Goal: Transaction & Acquisition: Purchase product/service

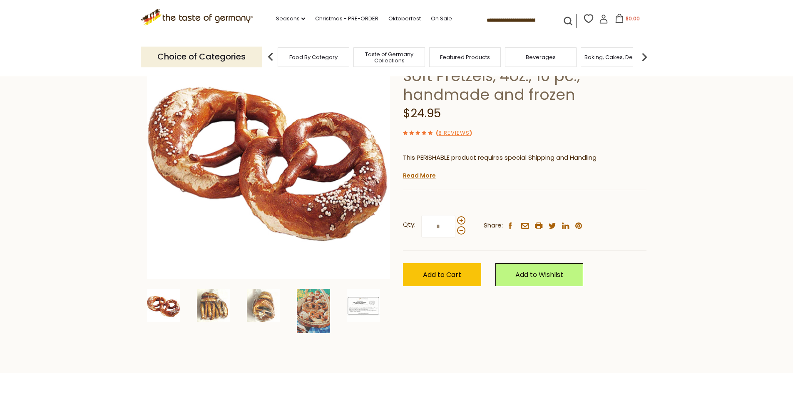
scroll to position [84, 0]
click at [217, 308] on img at bounding box center [213, 305] width 33 height 33
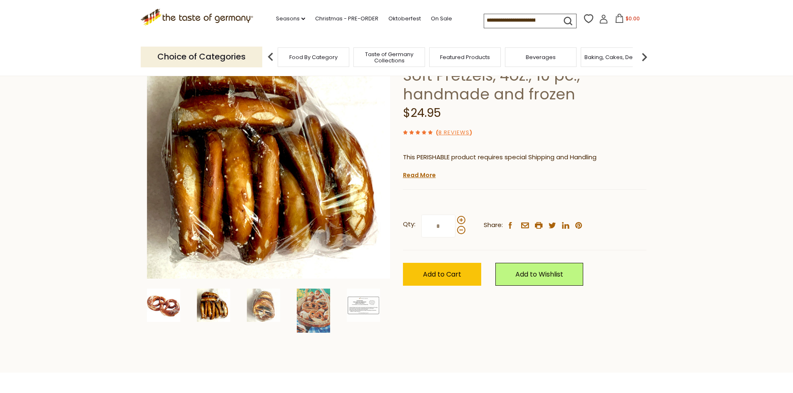
click at [163, 309] on img at bounding box center [163, 305] width 33 height 33
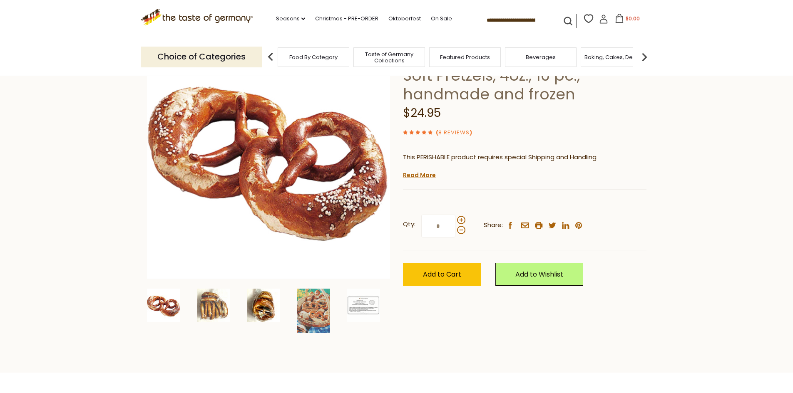
click at [260, 309] on img at bounding box center [263, 305] width 33 height 33
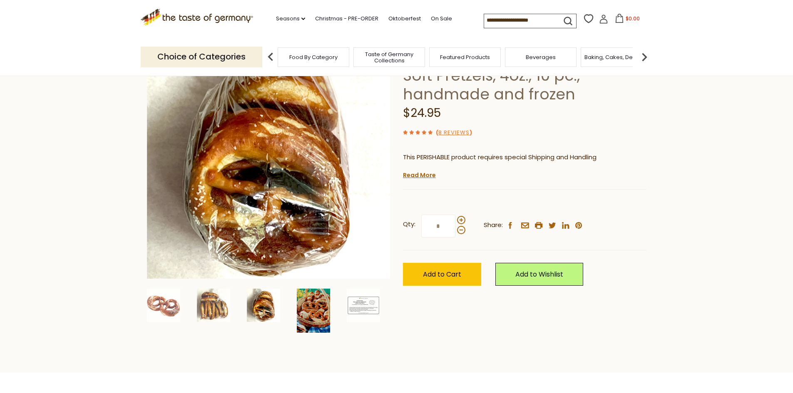
click at [300, 314] on img at bounding box center [313, 311] width 33 height 44
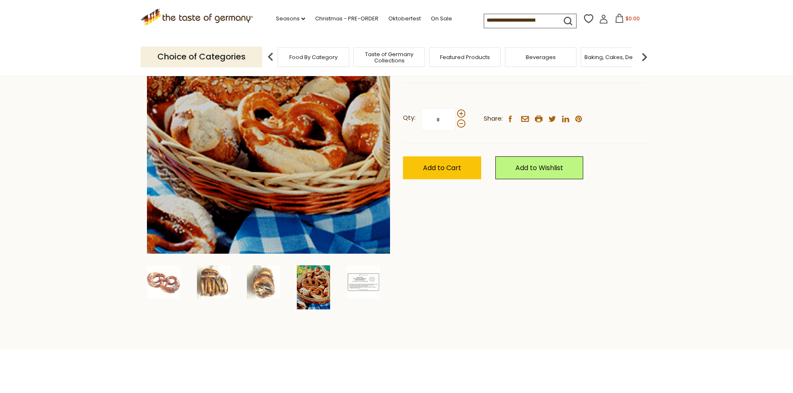
scroll to position [191, 0]
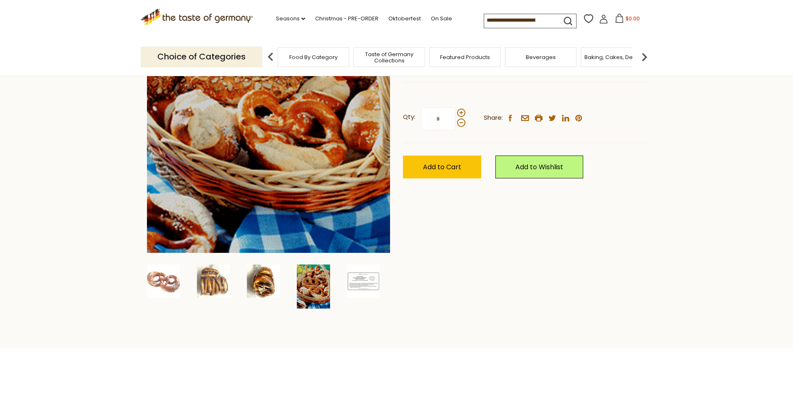
click at [265, 286] on img at bounding box center [263, 281] width 33 height 33
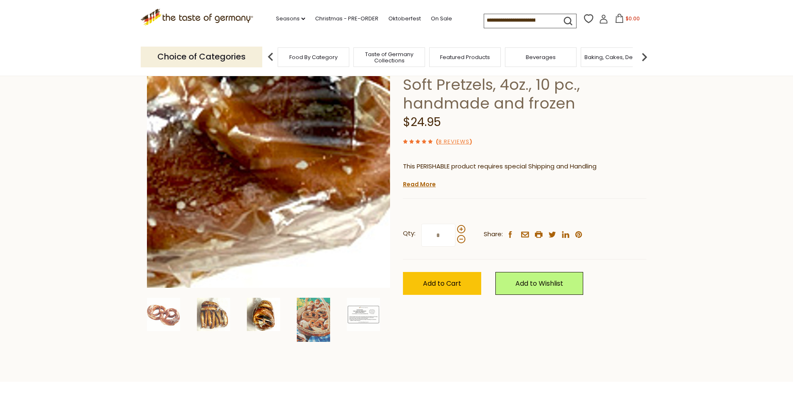
scroll to position [80, 0]
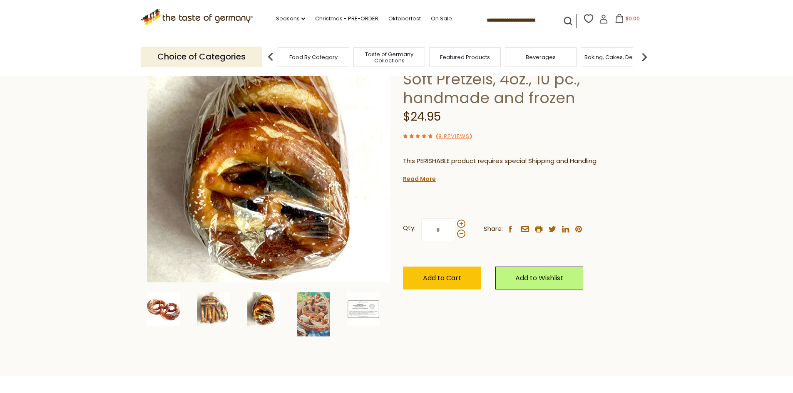
click at [166, 308] on img at bounding box center [163, 309] width 33 height 33
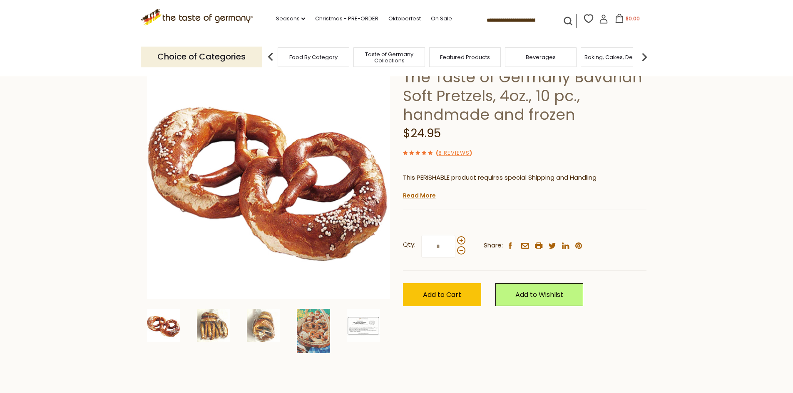
scroll to position [63, 0]
click at [457, 152] on link "8 Reviews" at bounding box center [453, 153] width 31 height 9
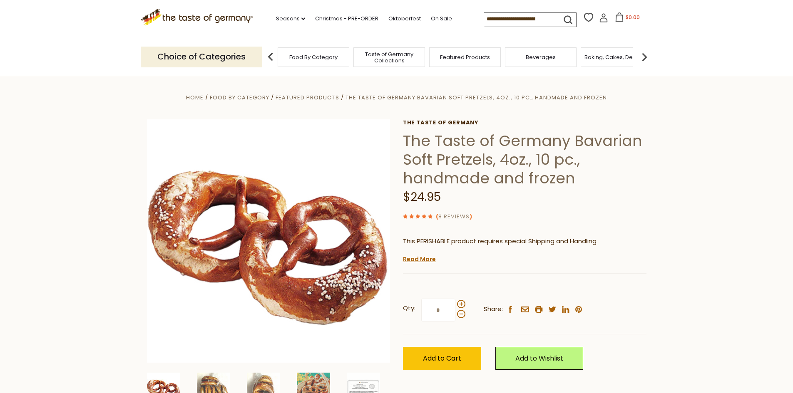
click at [442, 218] on link "8 Reviews" at bounding box center [453, 217] width 31 height 9
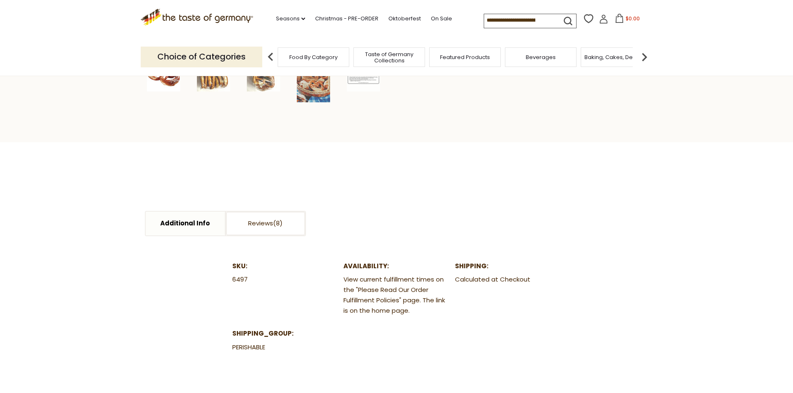
scroll to position [318, 0]
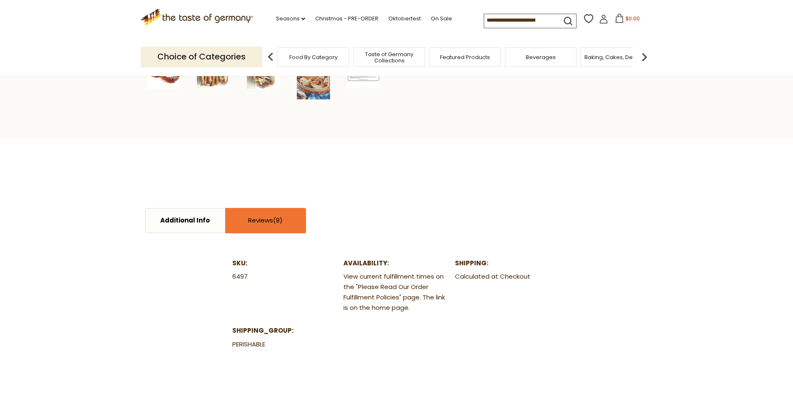
click at [290, 223] on link "Reviews" at bounding box center [265, 221] width 79 height 24
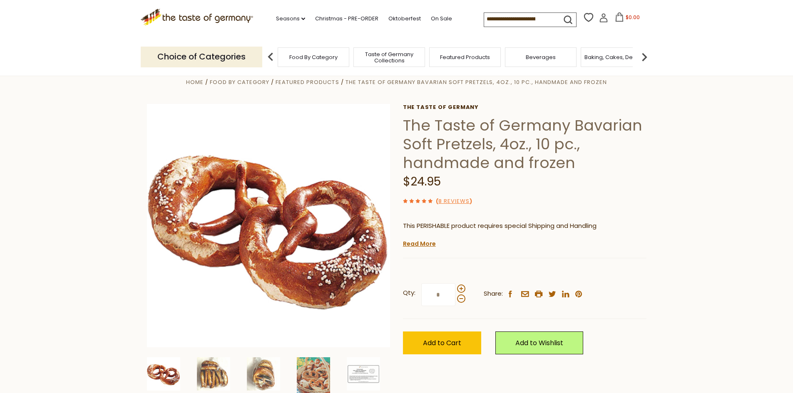
scroll to position [18, 0]
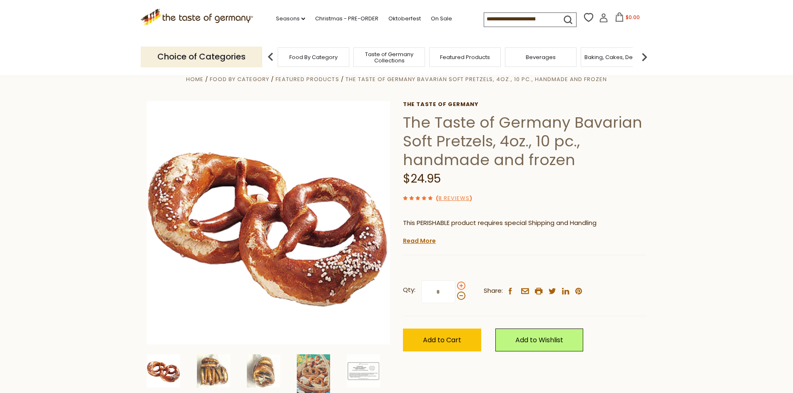
click at [463, 286] on span at bounding box center [461, 286] width 8 height 8
click at [455, 286] on input "*" at bounding box center [438, 292] width 34 height 23
click at [463, 286] on span at bounding box center [461, 286] width 8 height 8
click at [455, 286] on input "*" at bounding box center [438, 292] width 34 height 23
click at [457, 301] on label "Qty: *" at bounding box center [434, 292] width 62 height 23
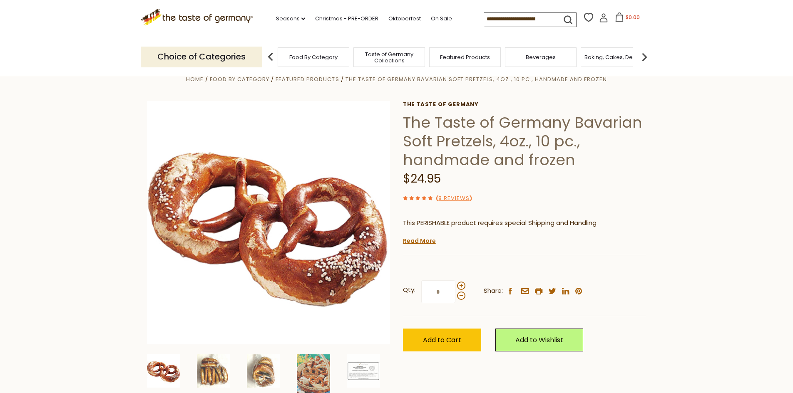
click at [455, 301] on input "*" at bounding box center [438, 292] width 34 height 23
click at [459, 300] on span at bounding box center [461, 296] width 8 height 8
click at [455, 300] on input "*" at bounding box center [438, 292] width 34 height 23
type input "*"
click at [444, 344] on span "Add to Cart" at bounding box center [442, 340] width 38 height 10
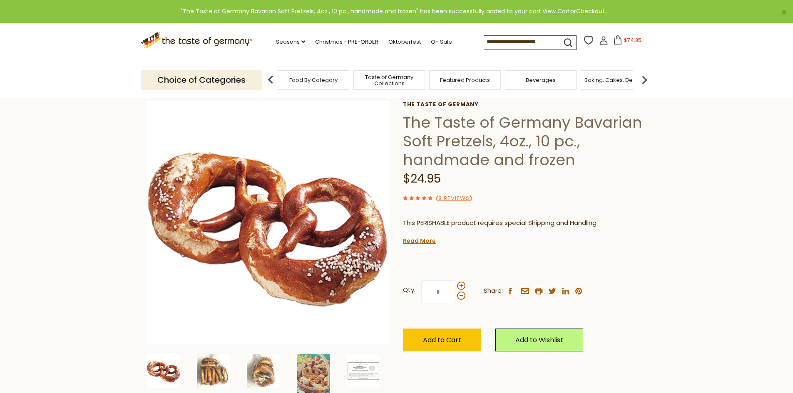
click at [633, 46] on button "$74.85" at bounding box center [627, 41] width 35 height 12
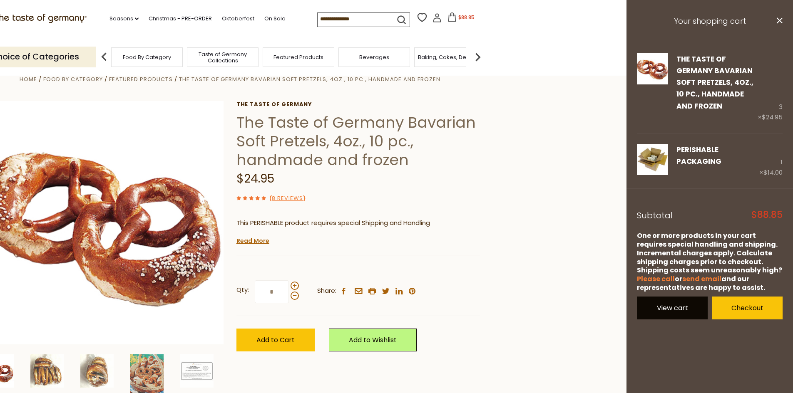
click at [694, 303] on link "View cart" at bounding box center [672, 308] width 71 height 23
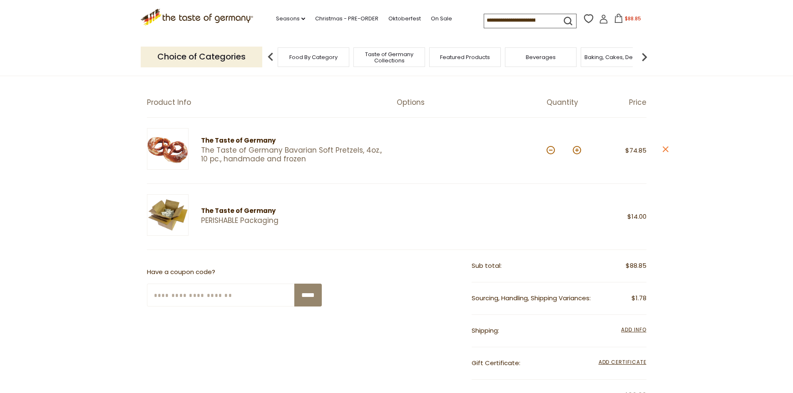
scroll to position [70, 0]
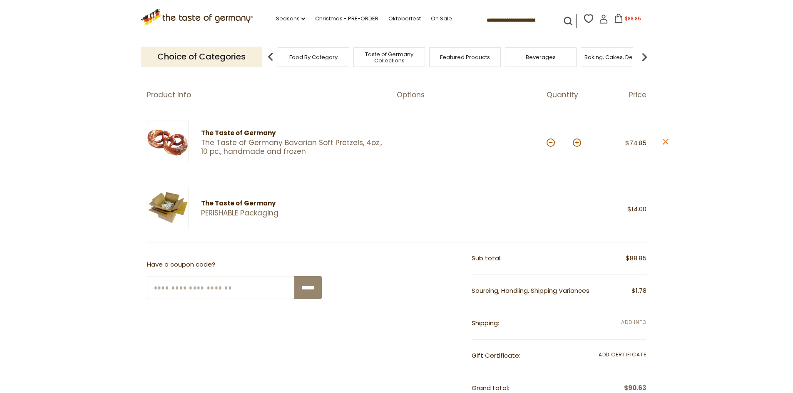
click at [636, 322] on span "Add Info" at bounding box center [633, 322] width 25 height 7
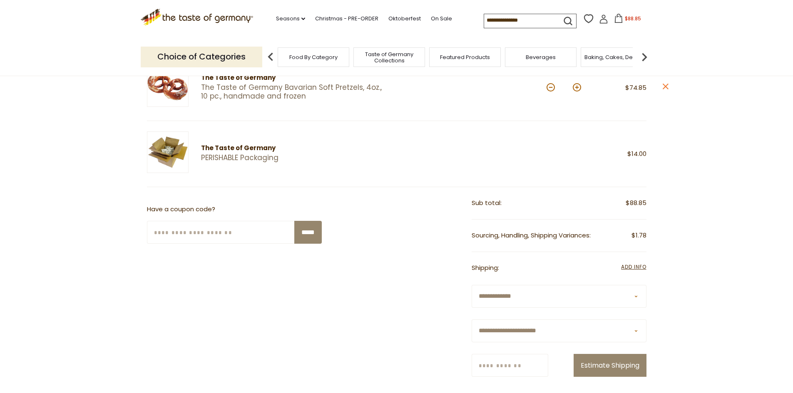
scroll to position [128, 0]
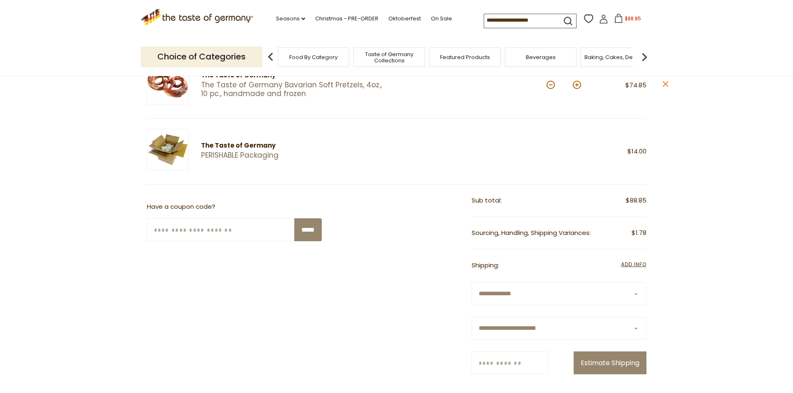
click at [583, 324] on select "**********" at bounding box center [559, 328] width 175 height 23
select select "**"
click at [472, 317] on select "**********" at bounding box center [559, 328] width 175 height 23
click at [499, 365] on input "Zip/Postcode" at bounding box center [510, 363] width 77 height 23
type input "*****"
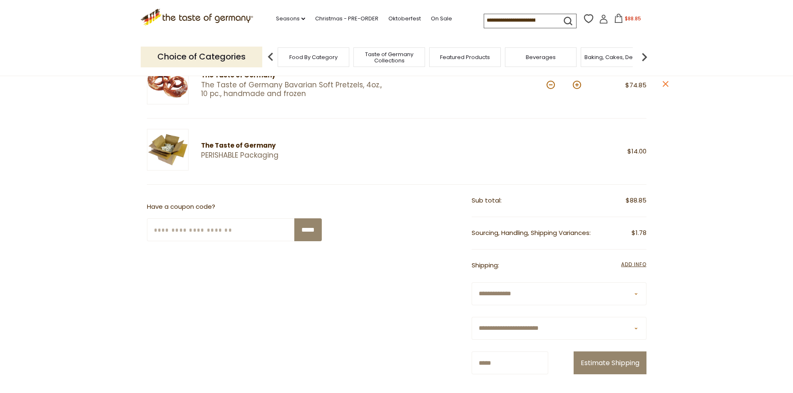
click at [689, 308] on section "Product Info Options Quantity Price The Taste of Germany The Taste of Germany B…" at bounding box center [396, 337] width 793 height 675
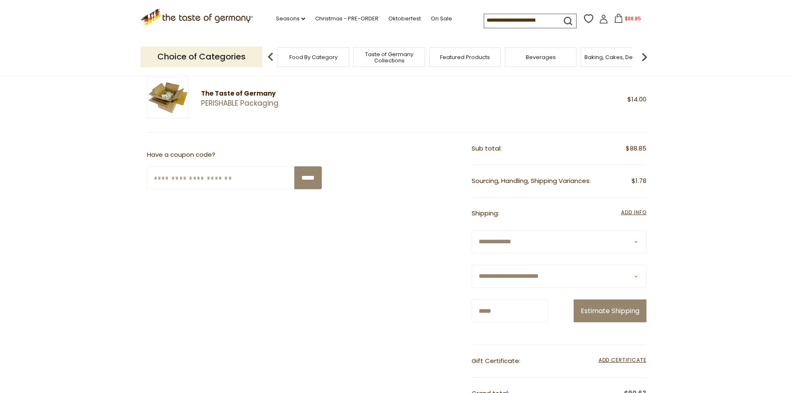
scroll to position [186, 0]
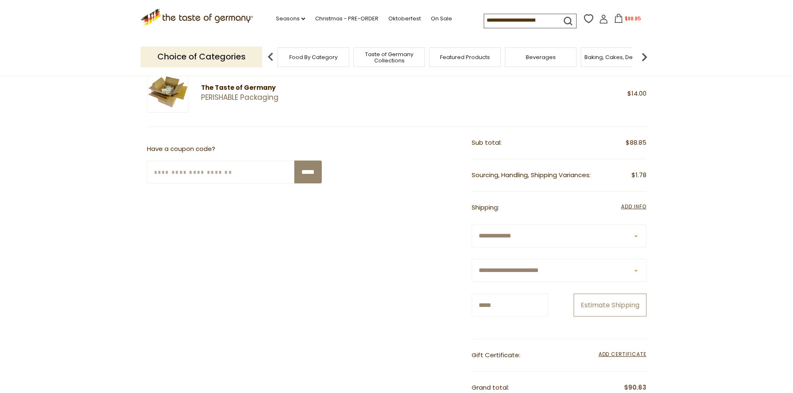
click at [617, 311] on button "Estimate Shipping" at bounding box center [610, 305] width 73 height 23
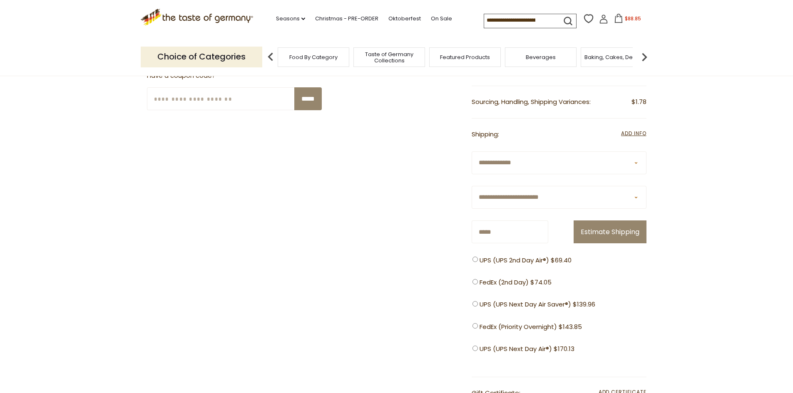
scroll to position [260, 0]
